Goal: Task Accomplishment & Management: Use online tool/utility

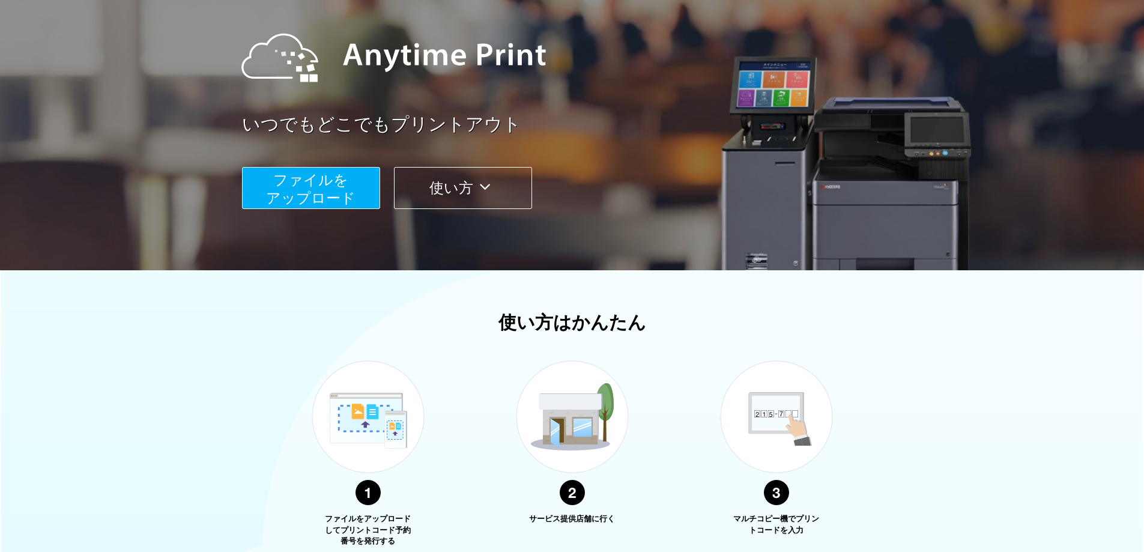
scroll to position [180, 0]
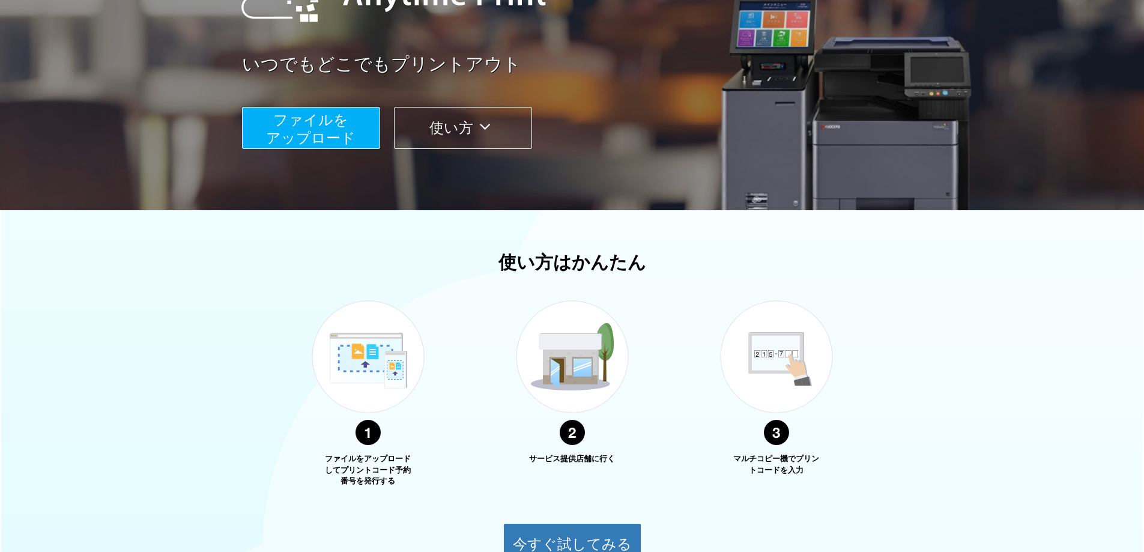
click at [322, 130] on span "ファイルを ​​アップロード" at bounding box center [310, 129] width 89 height 34
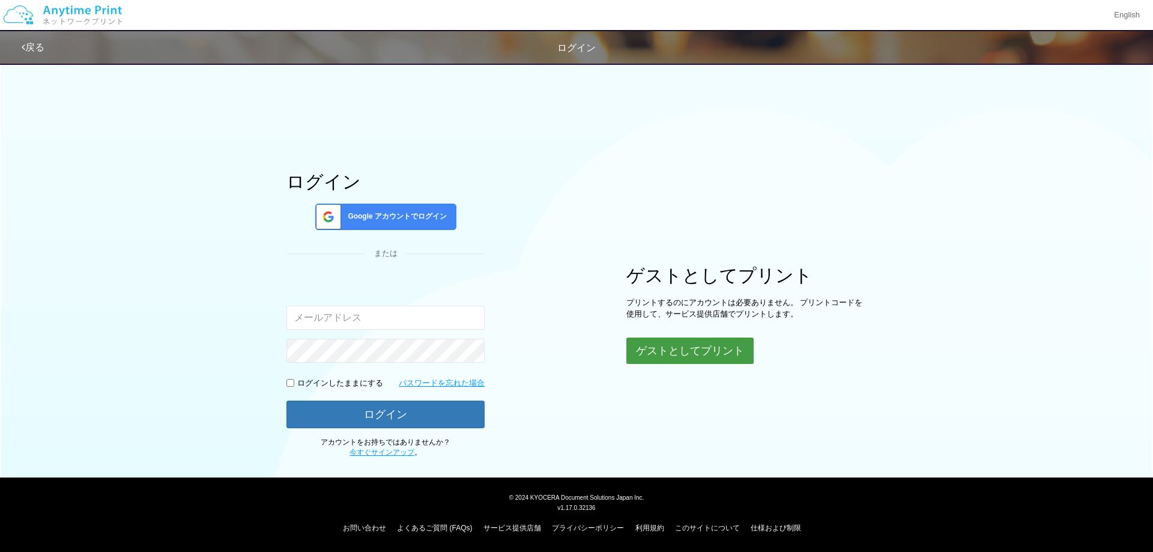
click at [697, 354] on button "ゲストとしてプリント" at bounding box center [689, 350] width 127 height 26
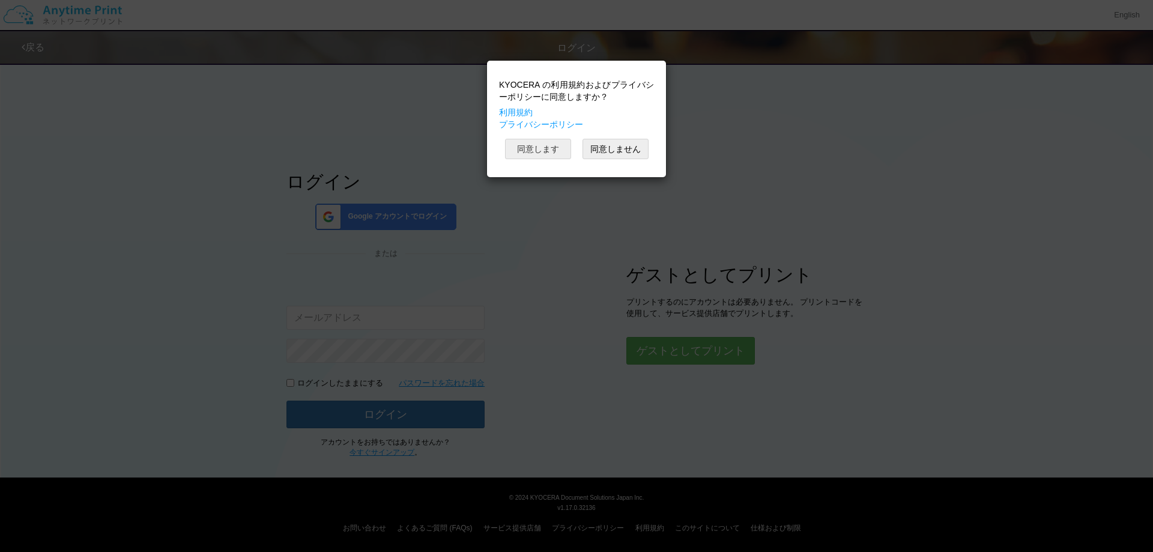
click at [533, 149] on button "同意します" at bounding box center [538, 149] width 66 height 20
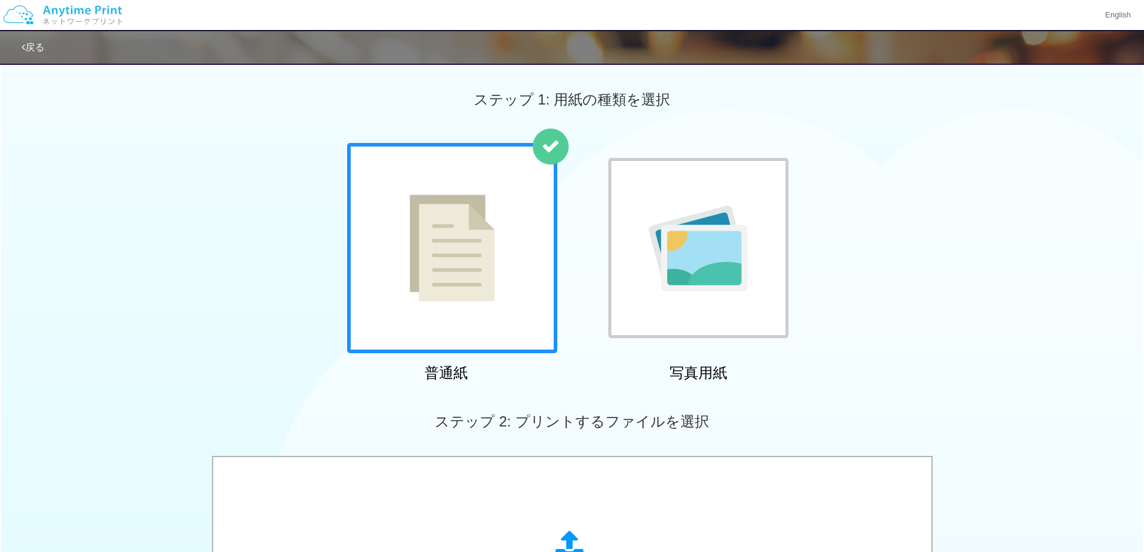
click at [521, 229] on div at bounding box center [452, 248] width 210 height 210
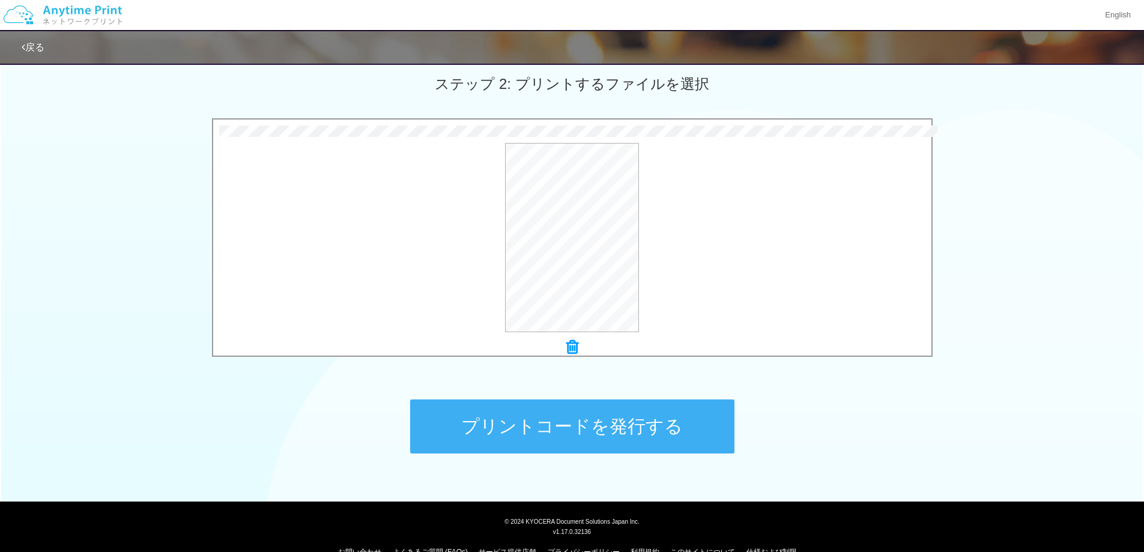
scroll to position [361, 0]
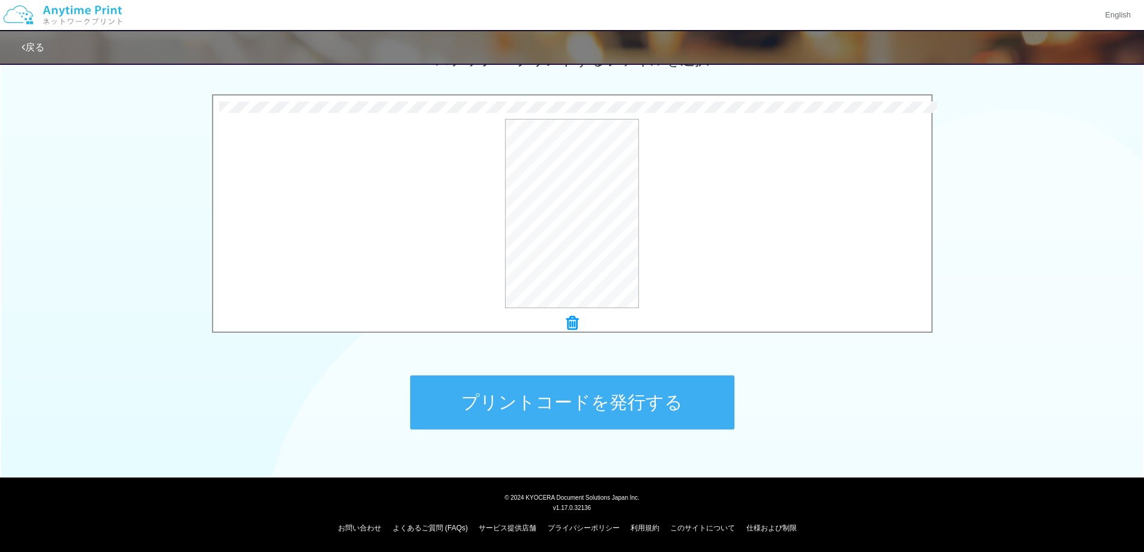
click at [579, 404] on button "プリントコードを発行する" at bounding box center [572, 402] width 324 height 54
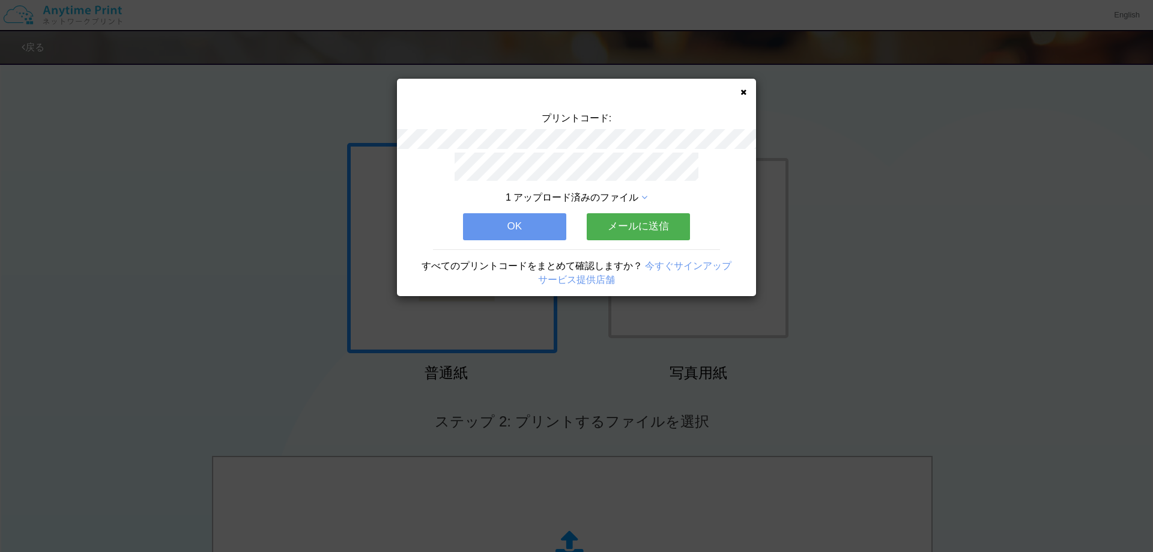
click at [516, 220] on button "OK" at bounding box center [514, 226] width 103 height 26
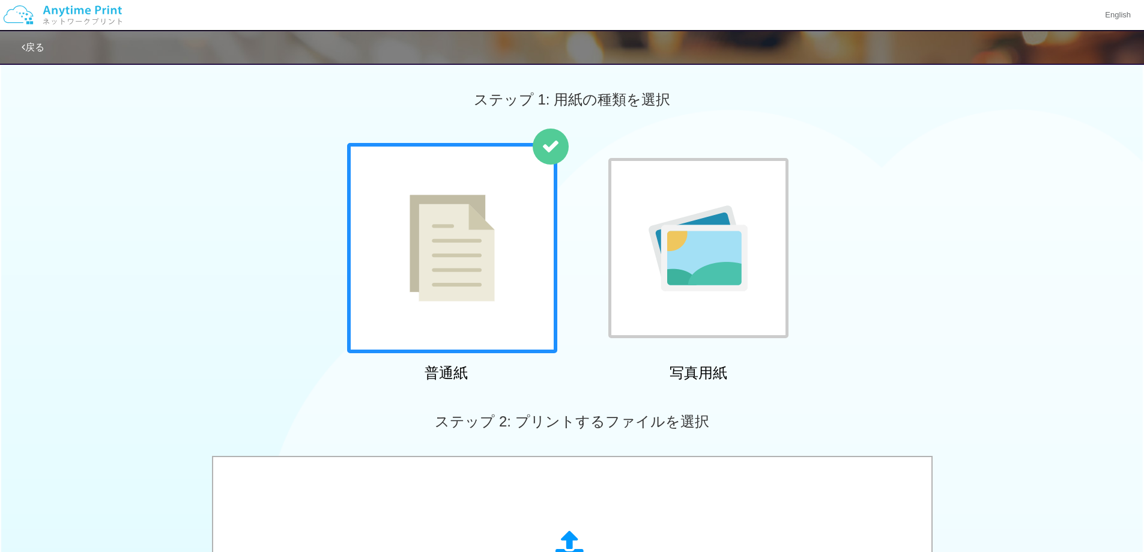
click at [504, 238] on div at bounding box center [452, 248] width 210 height 210
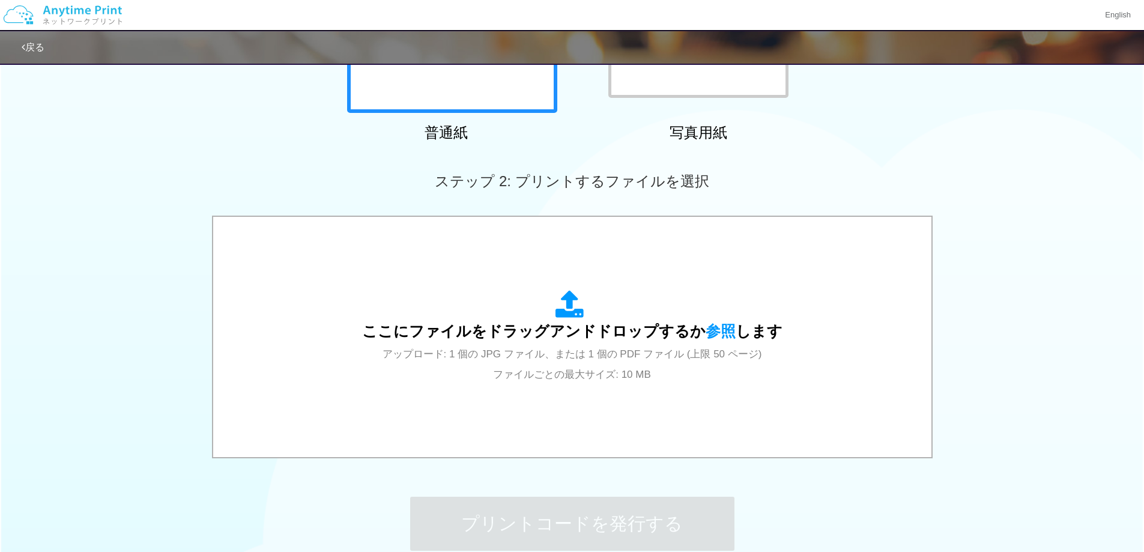
scroll to position [300, 0]
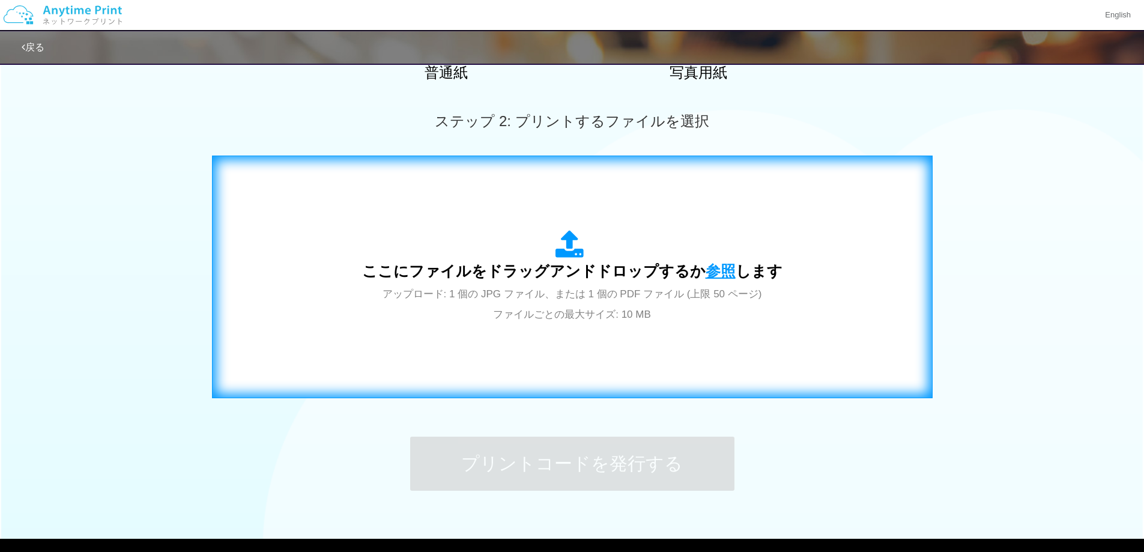
click at [715, 269] on span "参照" at bounding box center [721, 270] width 30 height 17
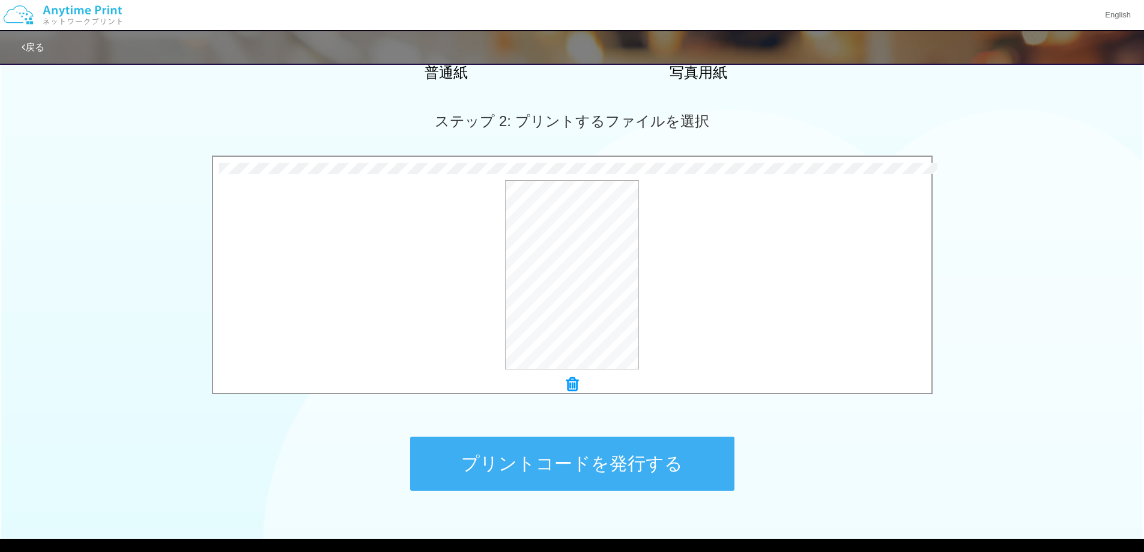
click at [580, 467] on button "プリントコードを発行する" at bounding box center [572, 464] width 324 height 54
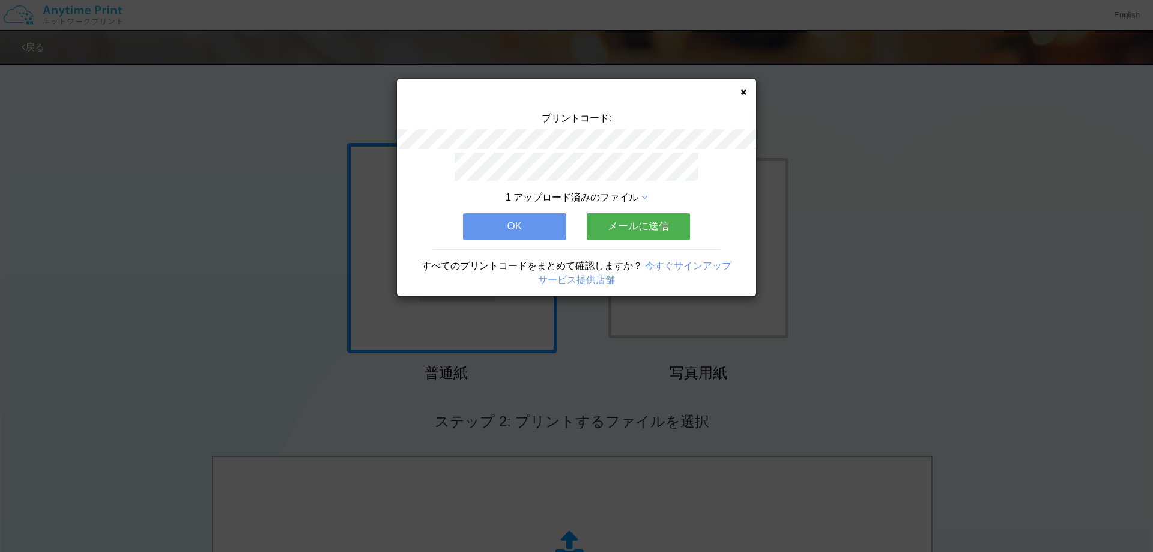
click at [523, 226] on button "OK" at bounding box center [514, 226] width 103 height 26
